Goal: Find specific page/section: Find specific page/section

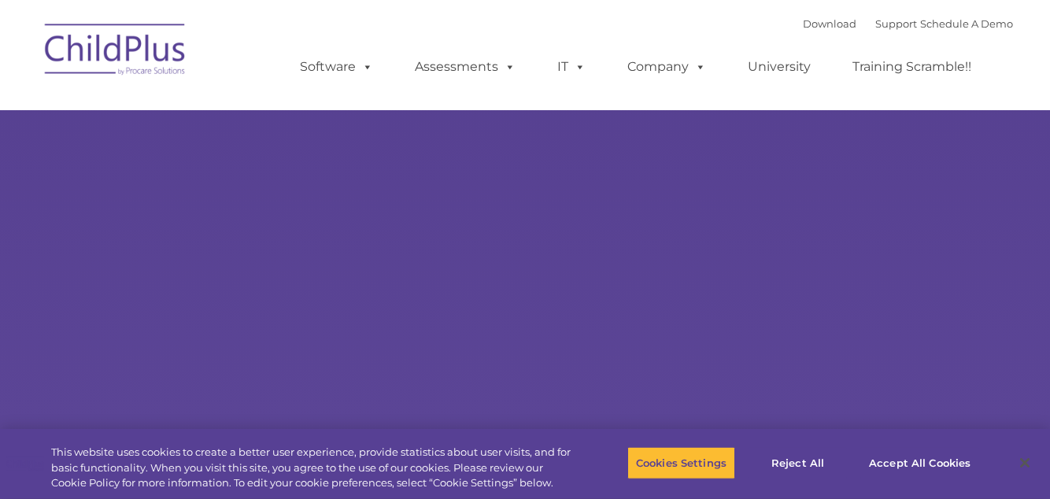
type input ""
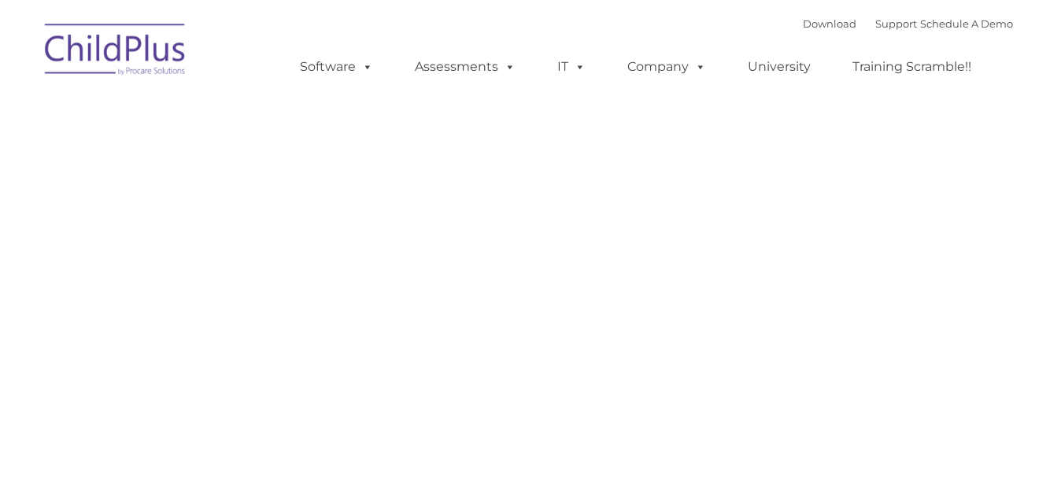
click at [447, 63] on link "Assessments" at bounding box center [465, 66] width 132 height 31
click at [461, 72] on link "Assessments" at bounding box center [465, 66] width 132 height 31
click at [508, 65] on span at bounding box center [506, 66] width 17 height 15
click at [496, 68] on link "Assessments" at bounding box center [465, 66] width 132 height 31
click at [229, 89] on div "Download Support | Schedule A Demo Search for: Search MENU MENU Software ChildP…" at bounding box center [525, 55] width 976 height 87
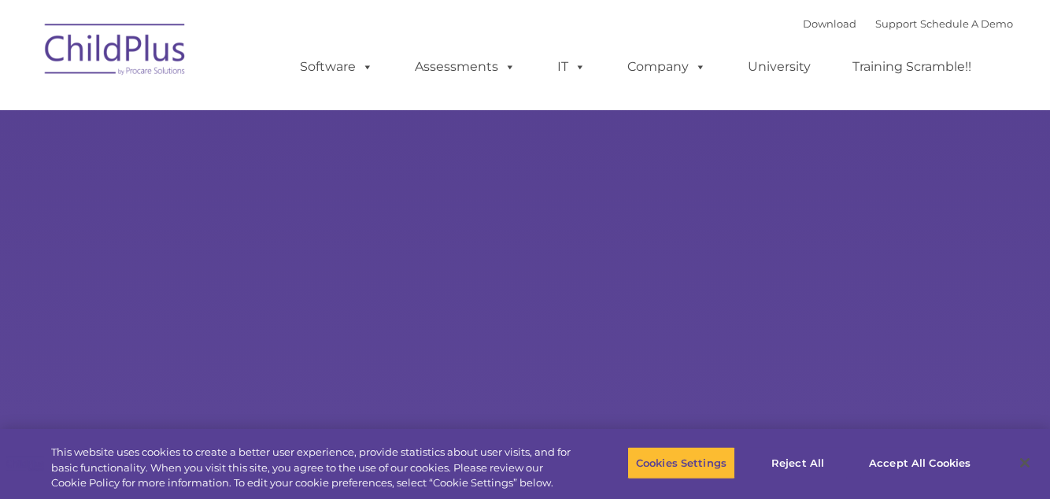
type input ""
select select "MEDIUM"
